Goal: Task Accomplishment & Management: Complete application form

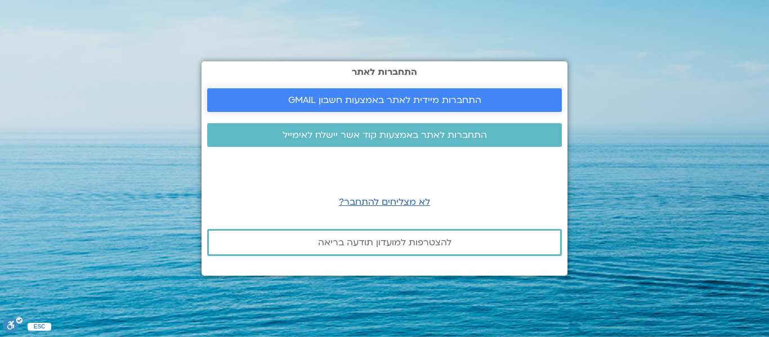
click at [381, 98] on span "התחברות מיידית לאתר באמצעות חשבון GMAIL" at bounding box center [384, 100] width 193 height 10
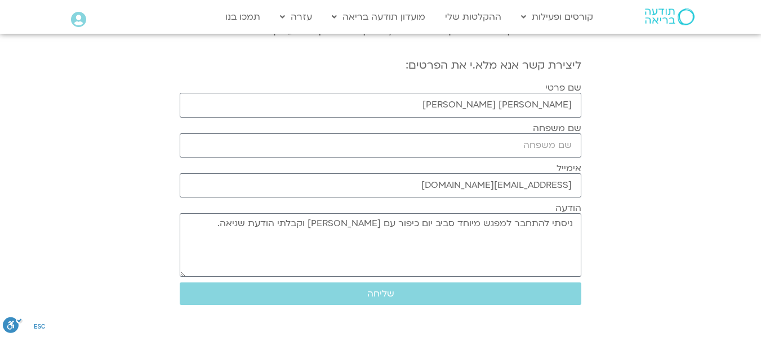
scroll to position [155, 0]
drag, startPoint x: 554, startPoint y: 105, endPoint x: 520, endPoint y: 111, distance: 34.9
click at [520, 111] on input "[PERSON_NAME] [PERSON_NAME]" at bounding box center [380, 104] width 401 height 24
type input "איל"
click at [543, 146] on input "שם משפחה" at bounding box center [380, 145] width 401 height 24
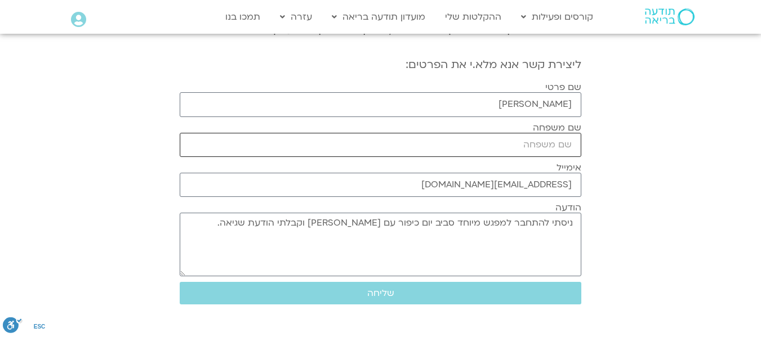
type input "עמיר"
click at [418, 296] on span "שליחה" at bounding box center [380, 293] width 374 height 10
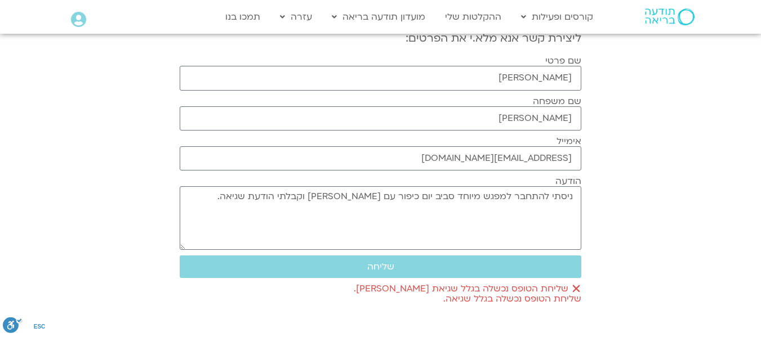
scroll to position [182, 0]
click at [557, 118] on input "עמיר" at bounding box center [380, 118] width 401 height 24
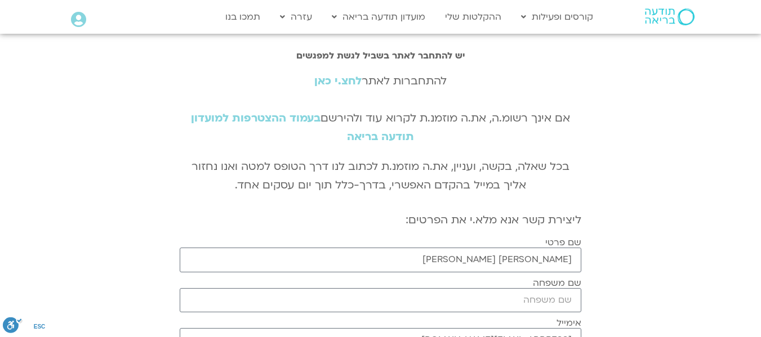
scroll to position [1, 0]
click at [328, 82] on link "לחצ.י כאן" at bounding box center [337, 80] width 47 height 15
click at [336, 84] on link "לחצ.י כאן" at bounding box center [337, 81] width 47 height 15
click at [342, 82] on link "לחצ.י כאן" at bounding box center [337, 81] width 47 height 15
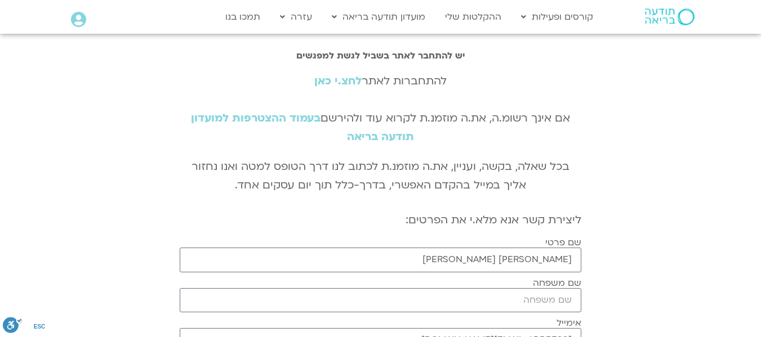
click at [342, 82] on link "לחצ.י כאן" at bounding box center [337, 81] width 47 height 15
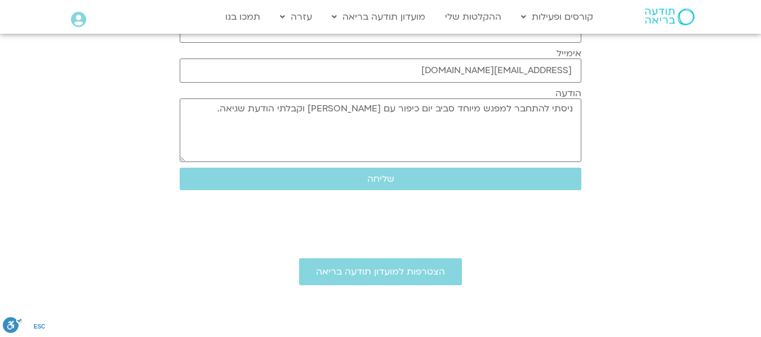
scroll to position [270, 0]
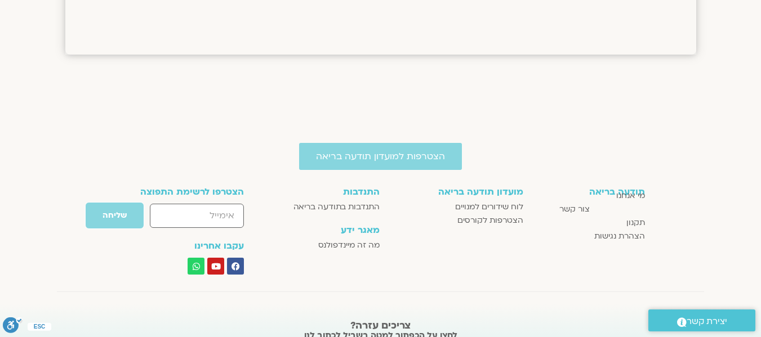
scroll to position [1027, 0]
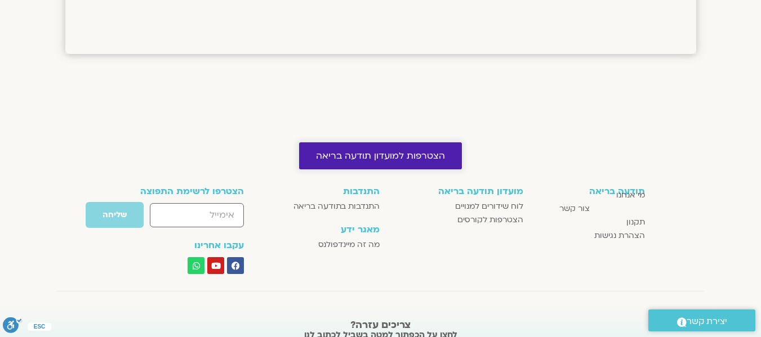
click at [397, 159] on span "הצטרפות למועדון תודעה בריאה" at bounding box center [380, 156] width 129 height 10
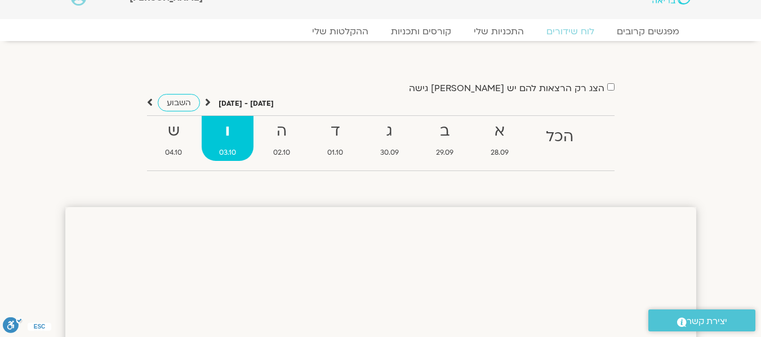
scroll to position [0, 0]
